Goal: Task Accomplishment & Management: Manage account settings

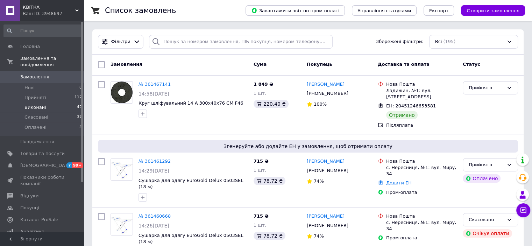
drag, startPoint x: 0, startPoint y: 0, endPoint x: 83, endPoint y: 101, distance: 131.0
click at [83, 101] on div "Головна Замовлення та повідомлення Замовлення 0 Нові 0 Прийняті 112 Виконані 42…" at bounding box center [42, 126] width 84 height 211
click at [400, 180] on link "Додати ЕН" at bounding box center [399, 182] width 26 height 5
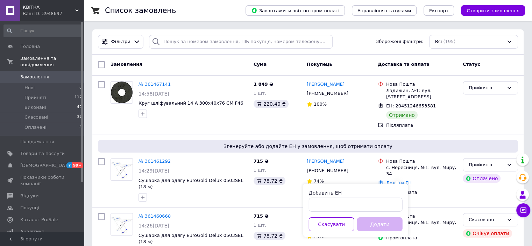
click at [373, 197] on div "Добавить ЕН" at bounding box center [356, 200] width 94 height 22
click at [372, 200] on input "Добавить ЕН" at bounding box center [356, 205] width 94 height 14
paste input "20451247356873"
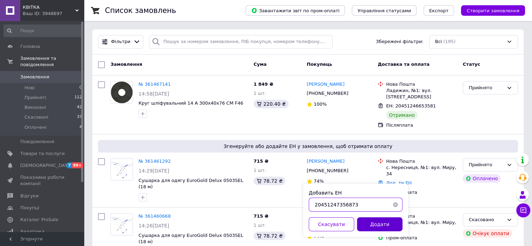
type input "20451247356873"
click at [372, 221] on button "Додати" at bounding box center [379, 224] width 45 height 14
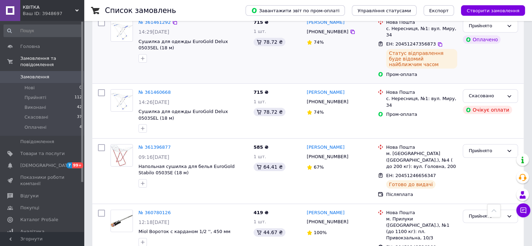
scroll to position [140, 0]
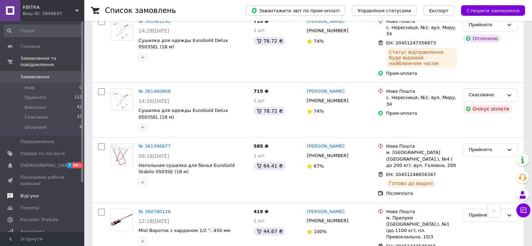
click at [36, 193] on span "Відгуки" at bounding box center [42, 196] width 44 height 6
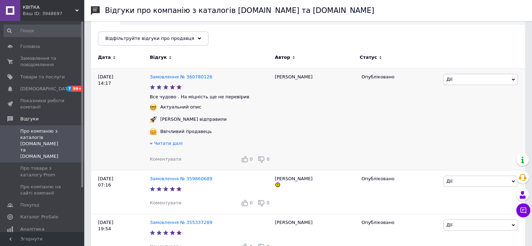
scroll to position [105, 0]
